Goal: Information Seeking & Learning: Check status

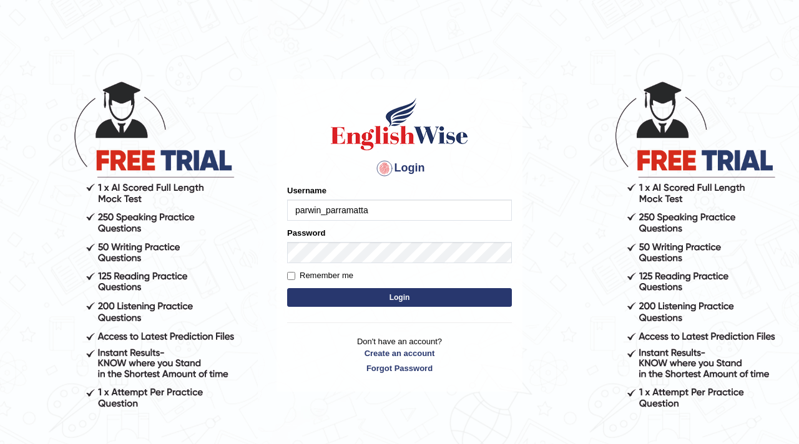
type input "parwin_parramatta"
click at [424, 294] on button "Login" at bounding box center [399, 297] width 225 height 19
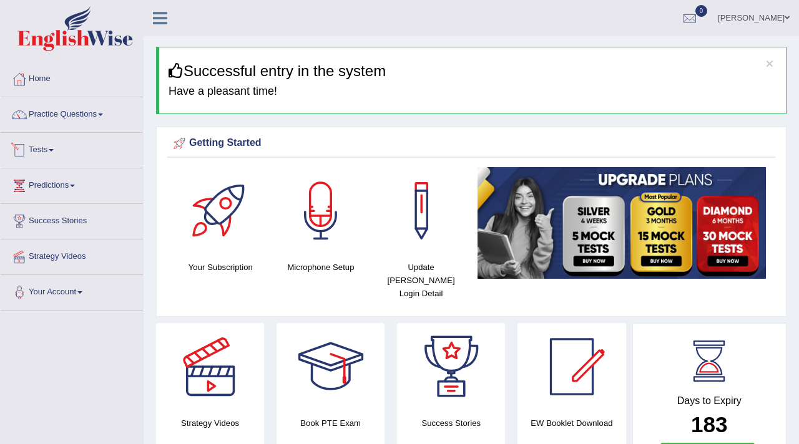
click at [46, 150] on link "Tests" at bounding box center [72, 148] width 142 height 31
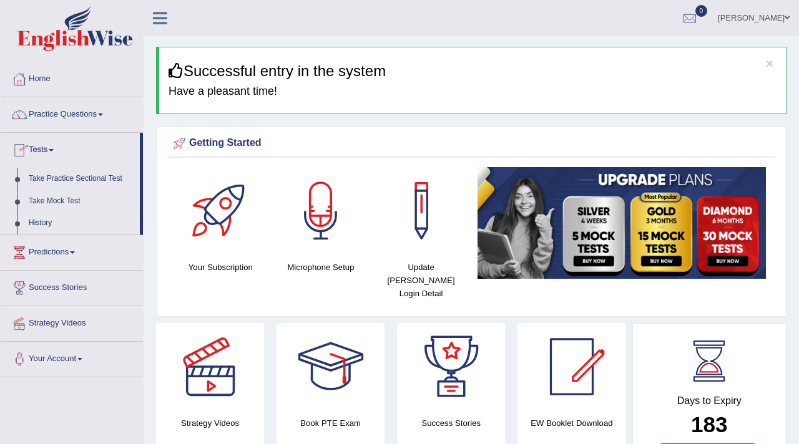
click at [46, 225] on link "History" at bounding box center [81, 223] width 117 height 22
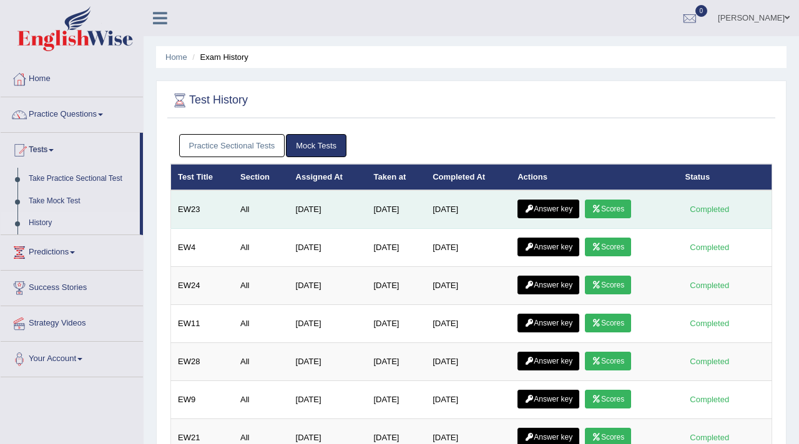
click at [563, 208] on link "Answer key" at bounding box center [548, 209] width 62 height 19
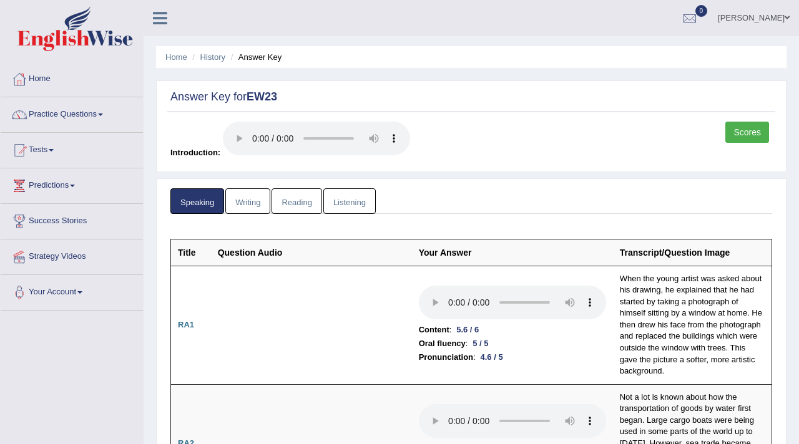
click at [303, 200] on link "Reading" at bounding box center [296, 201] width 50 height 26
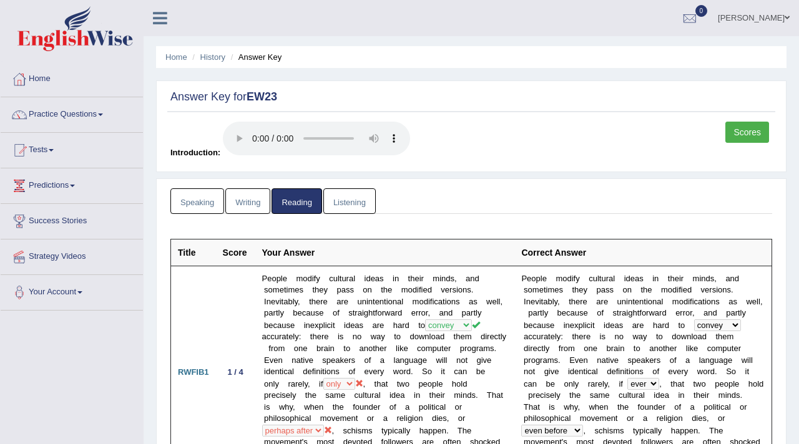
click at [363, 195] on link "Listening" at bounding box center [349, 201] width 52 height 26
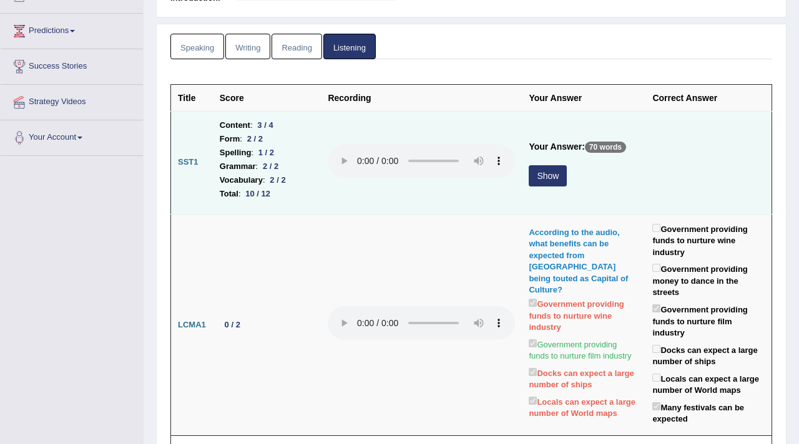
scroll to position [183, 0]
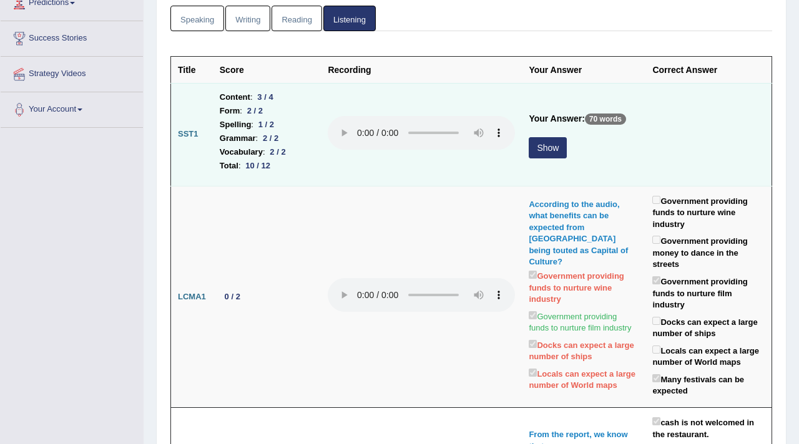
click at [557, 147] on button "Show" at bounding box center [547, 147] width 38 height 21
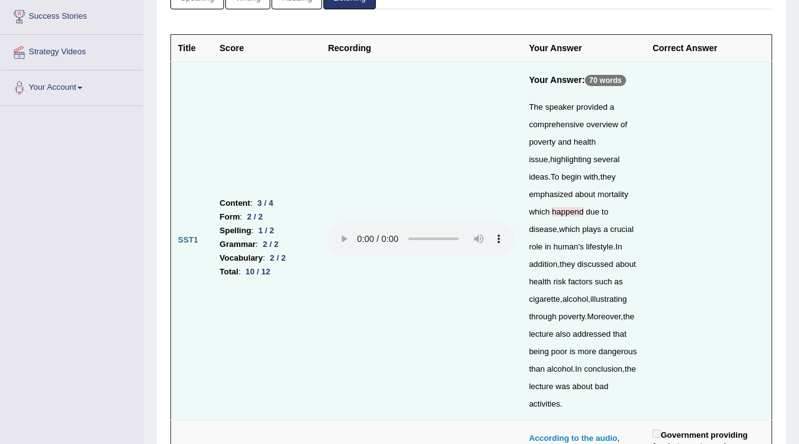
scroll to position [205, 0]
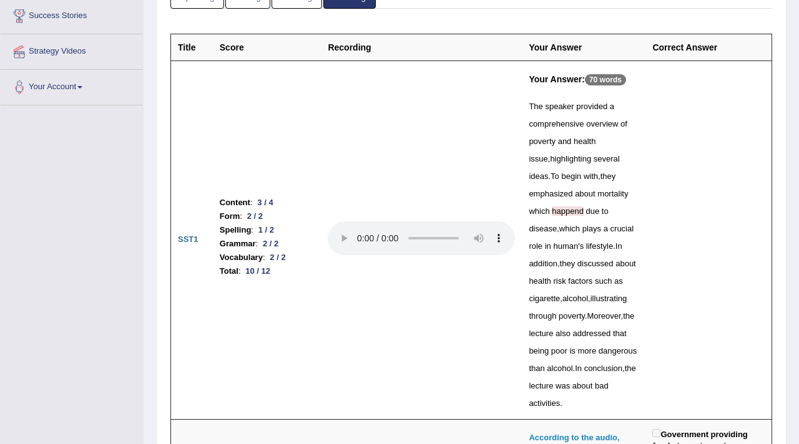
click at [554, 213] on span "happend" at bounding box center [568, 211] width 32 height 9
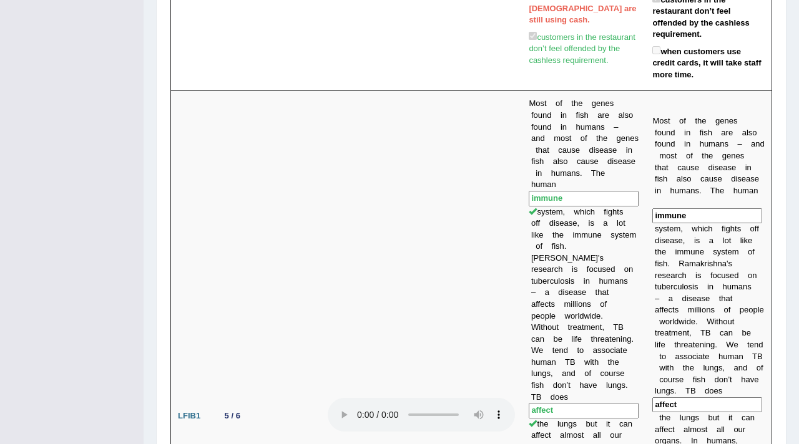
scroll to position [0, 0]
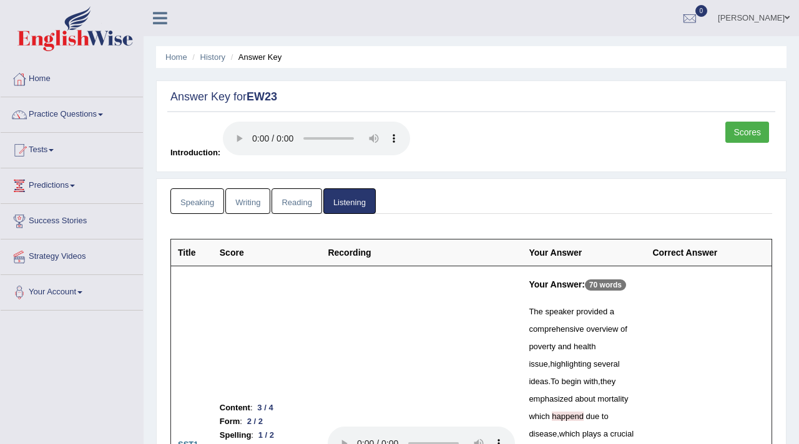
click at [306, 202] on link "Reading" at bounding box center [296, 201] width 50 height 26
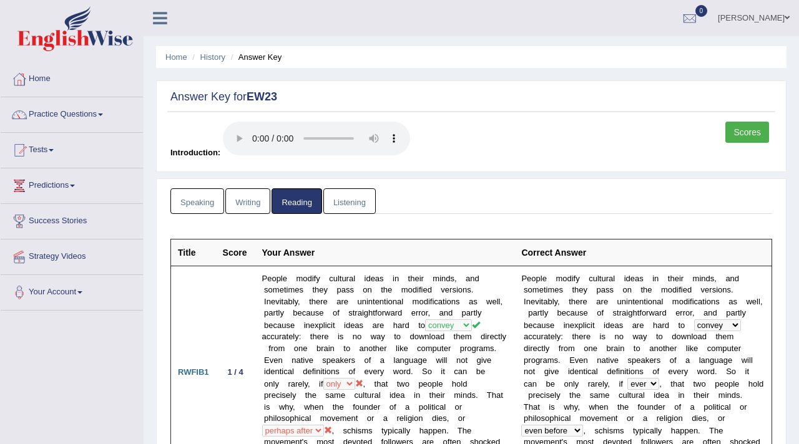
click at [190, 202] on link "Speaking" at bounding box center [197, 201] width 54 height 26
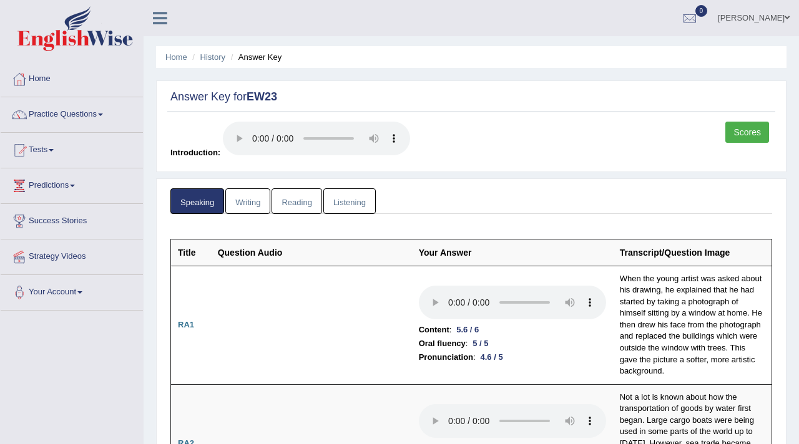
click at [259, 195] on link "Writing" at bounding box center [247, 201] width 45 height 26
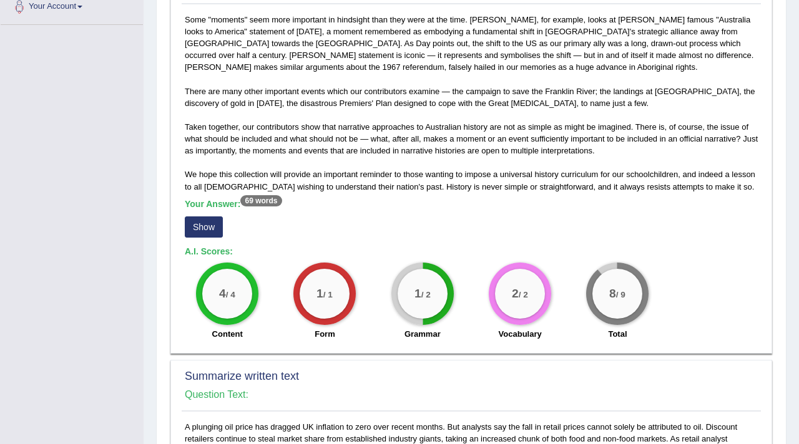
scroll to position [293, 0]
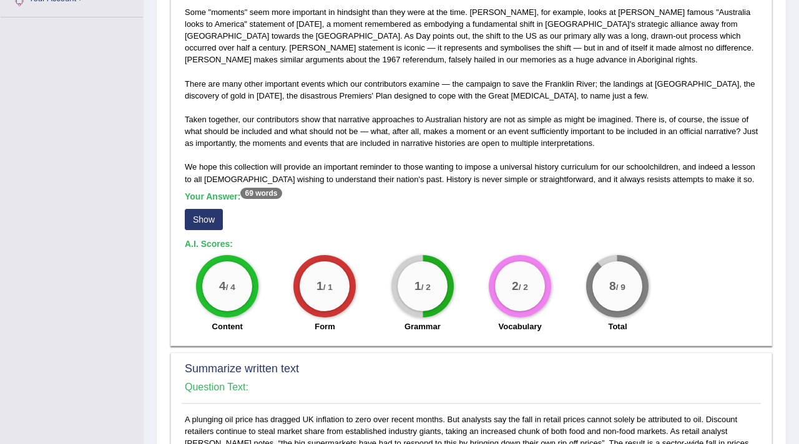
click at [188, 225] on button "Show" at bounding box center [204, 219] width 38 height 21
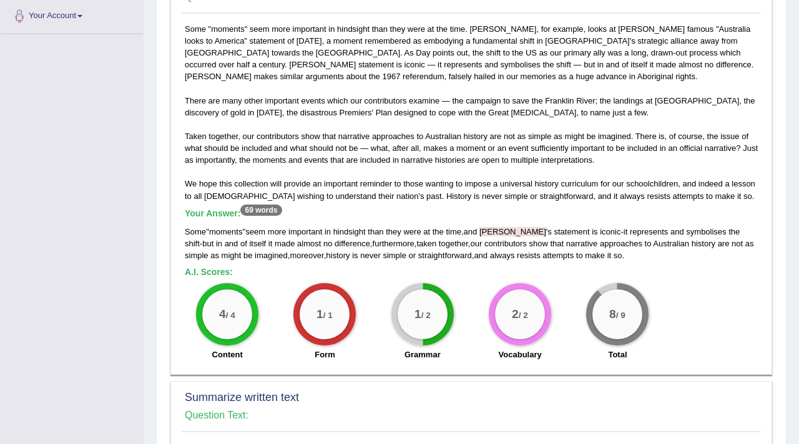
scroll to position [277, 0]
click at [504, 232] on span "Curtin" at bounding box center [512, 230] width 67 height 9
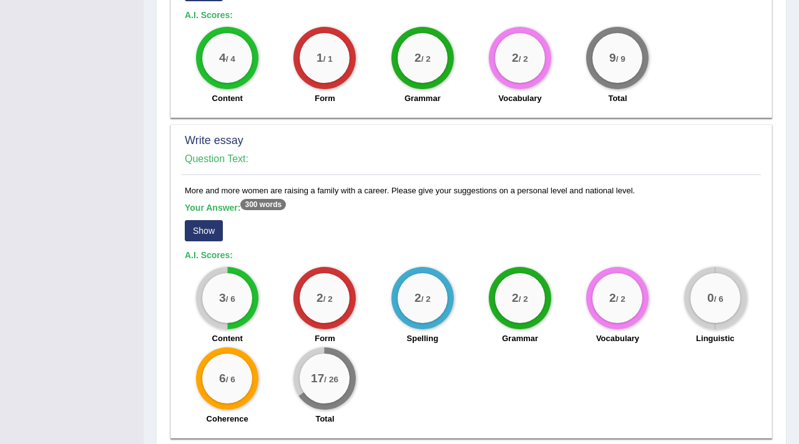
scroll to position [945, 0]
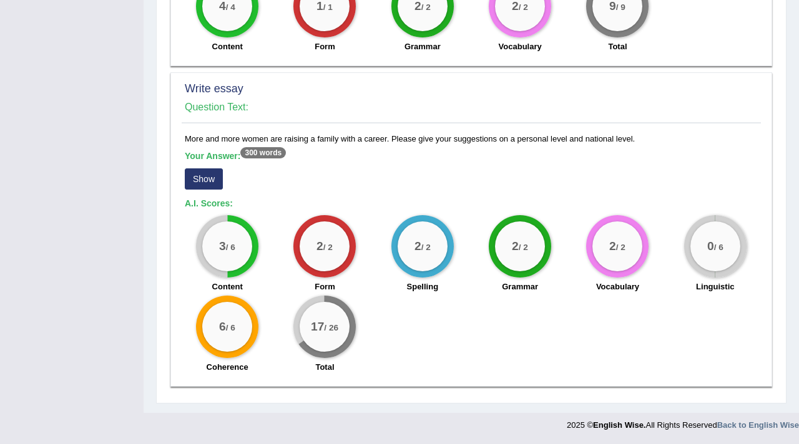
click at [215, 180] on button "Show" at bounding box center [204, 178] width 38 height 21
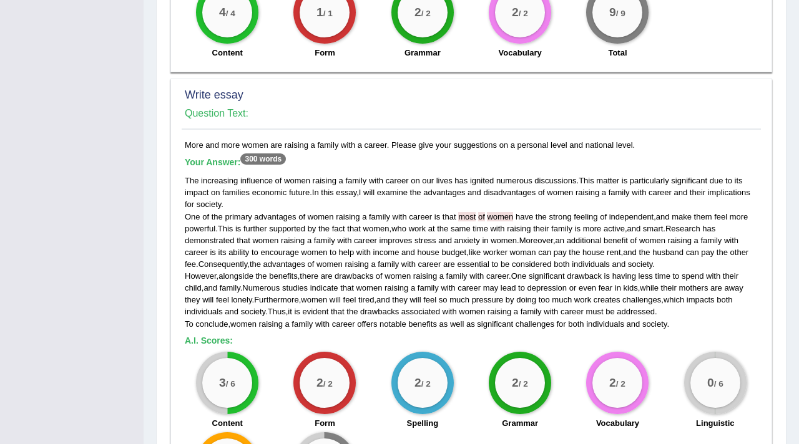
scroll to position [941, 0]
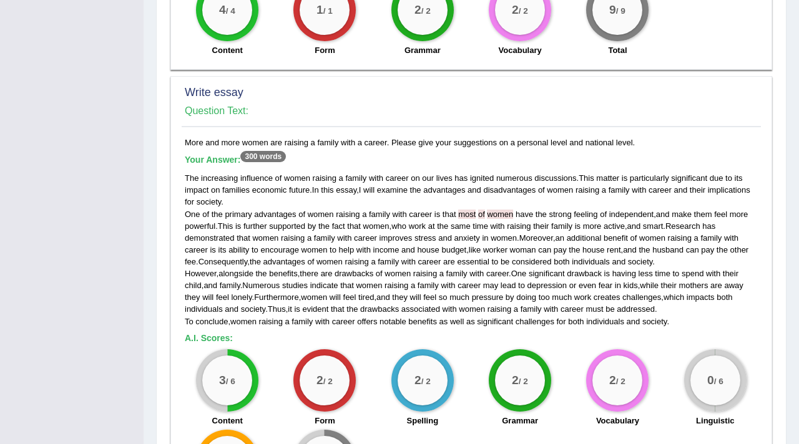
click at [475, 213] on span "most" at bounding box center [466, 214] width 17 height 9
click at [499, 214] on span "women" at bounding box center [500, 214] width 26 height 9
click at [500, 214] on span "women" at bounding box center [500, 214] width 26 height 9
click at [487, 210] on span at bounding box center [486, 214] width 2 height 9
click at [482, 210] on span "of" at bounding box center [481, 214] width 7 height 9
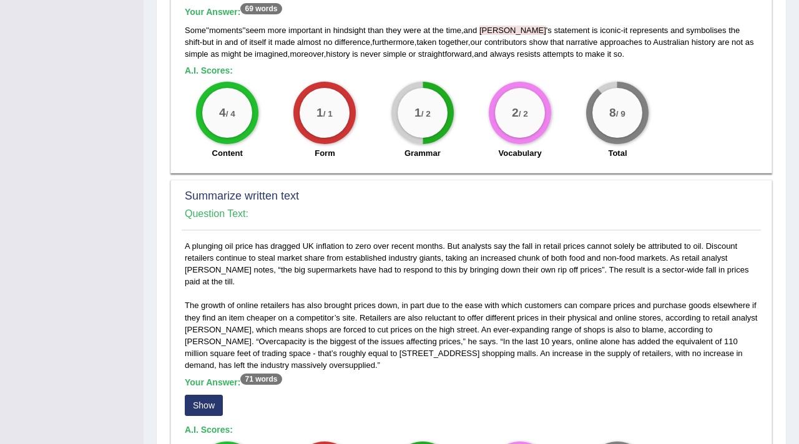
scroll to position [0, 0]
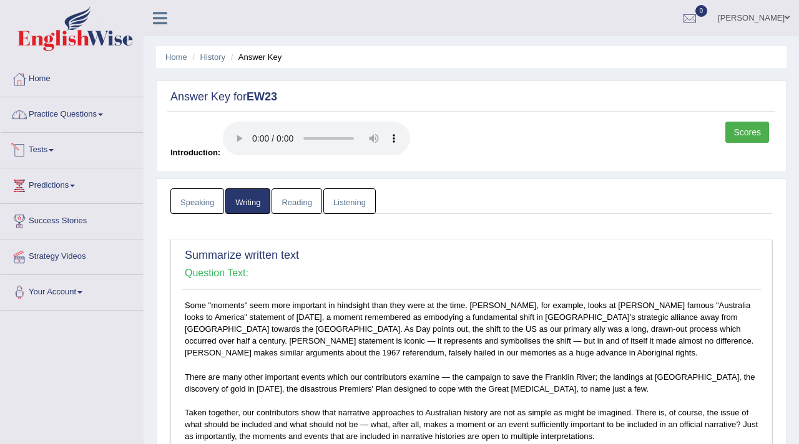
click at [77, 117] on link "Practice Questions" at bounding box center [72, 112] width 142 height 31
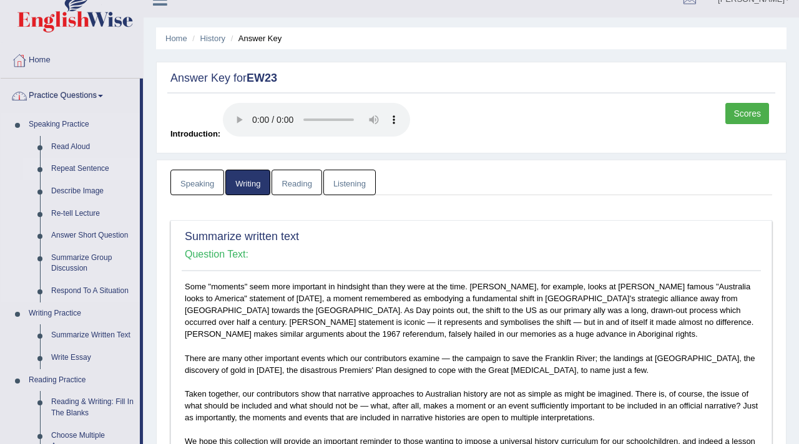
scroll to position [26, 0]
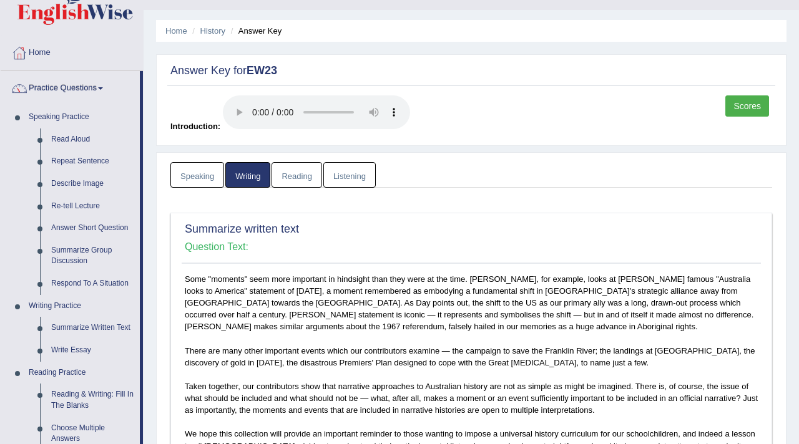
click at [185, 173] on link "Speaking" at bounding box center [197, 175] width 54 height 26
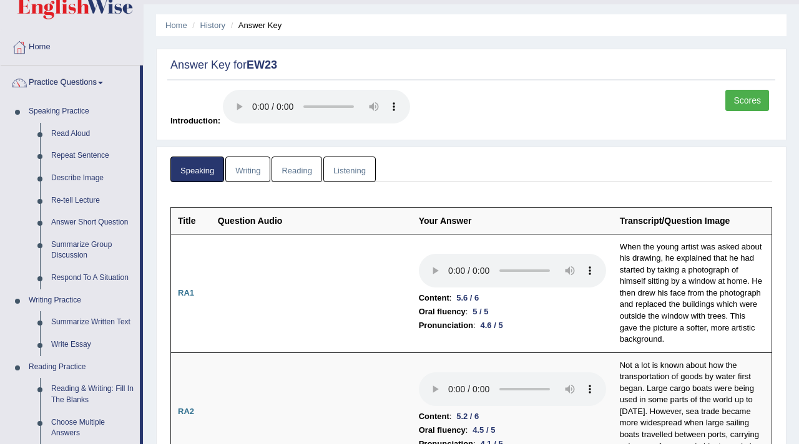
scroll to position [0, 0]
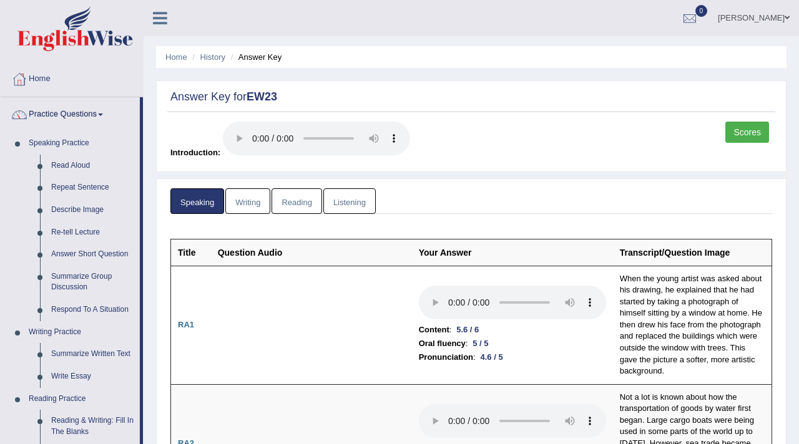
click at [331, 200] on link "Listening" at bounding box center [349, 201] width 52 height 26
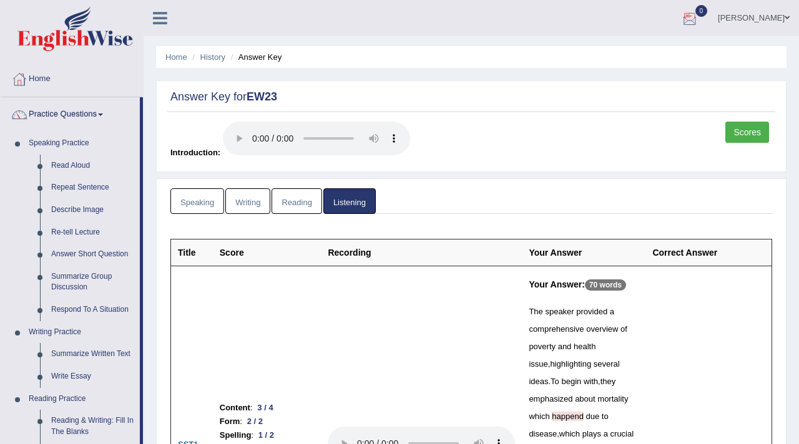
click at [720, 20] on link "Parwin Mohammadi" at bounding box center [753, 16] width 90 height 32
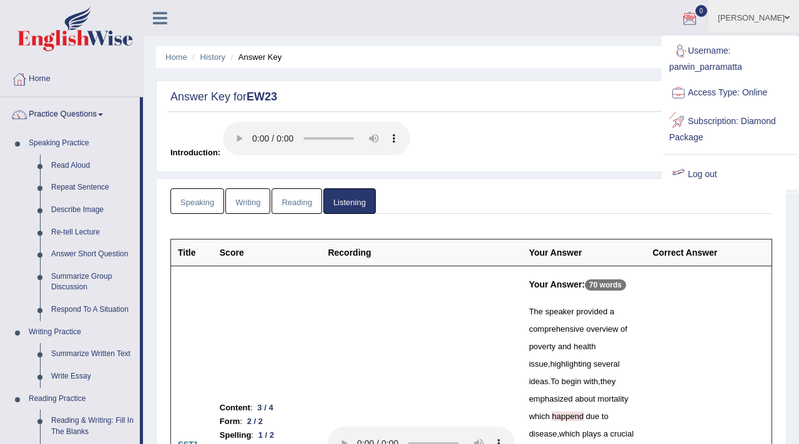
click at [704, 173] on link "Log out" at bounding box center [730, 174] width 135 height 29
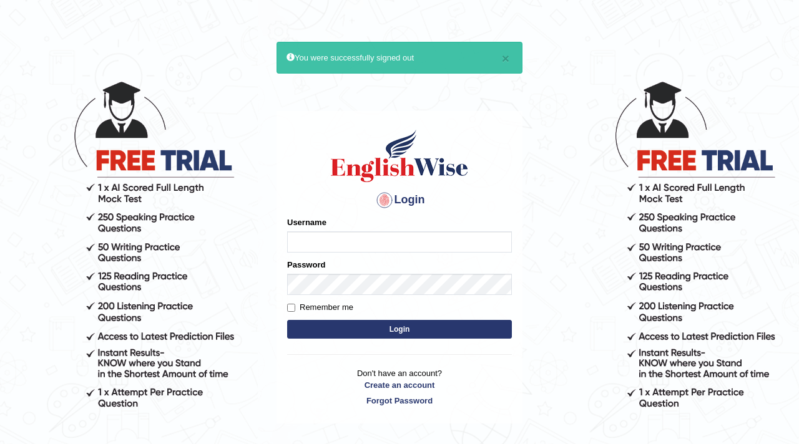
click at [687, 53] on body "× You were successfully signed out Login Please fix the following errors: Usern…" at bounding box center [399, 262] width 799 height 444
